Goal: Navigation & Orientation: Find specific page/section

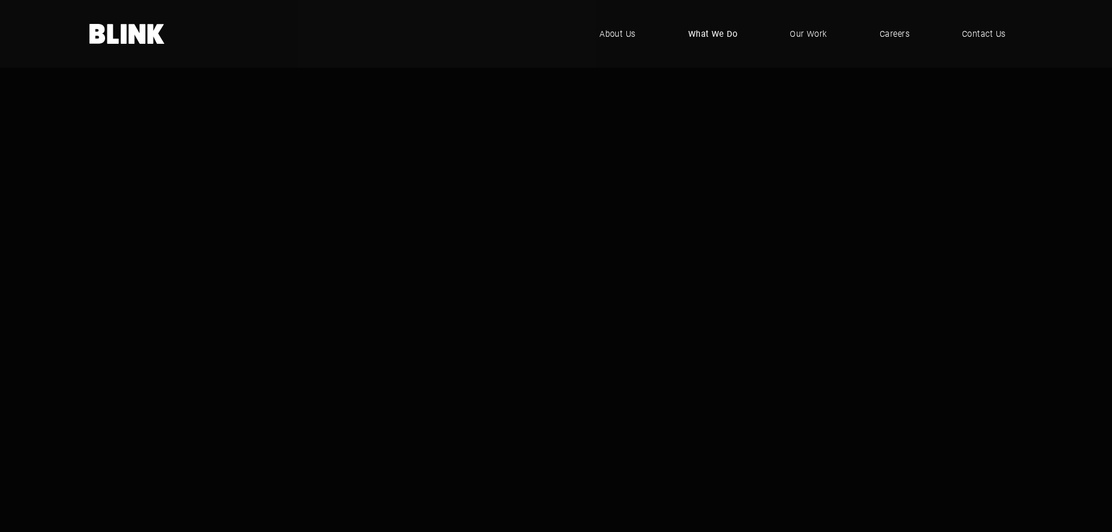
click at [722, 35] on span "What We Do" at bounding box center [713, 33] width 50 height 13
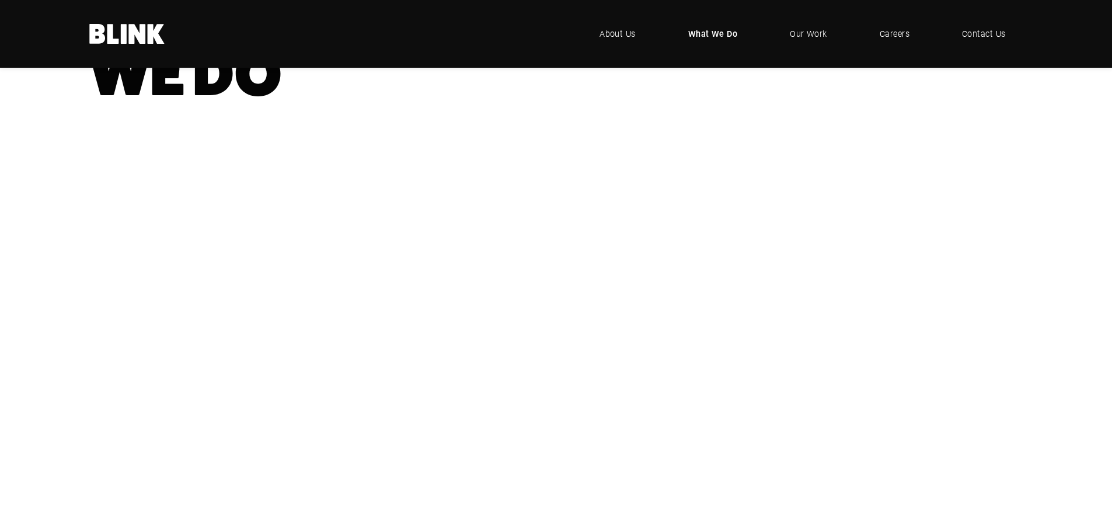
scroll to position [234, 0]
